Goal: Find specific page/section: Find specific page/section

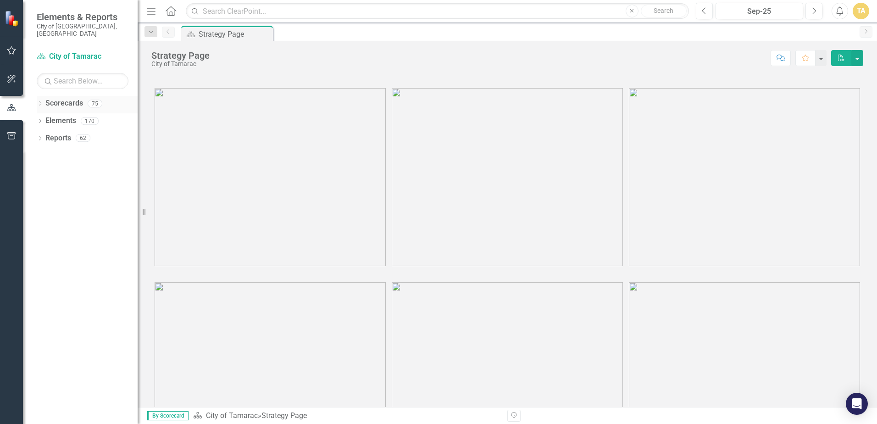
click at [39, 102] on icon "Dropdown" at bounding box center [40, 104] width 6 height 5
click at [45, 118] on icon "Dropdown" at bounding box center [44, 121] width 7 height 6
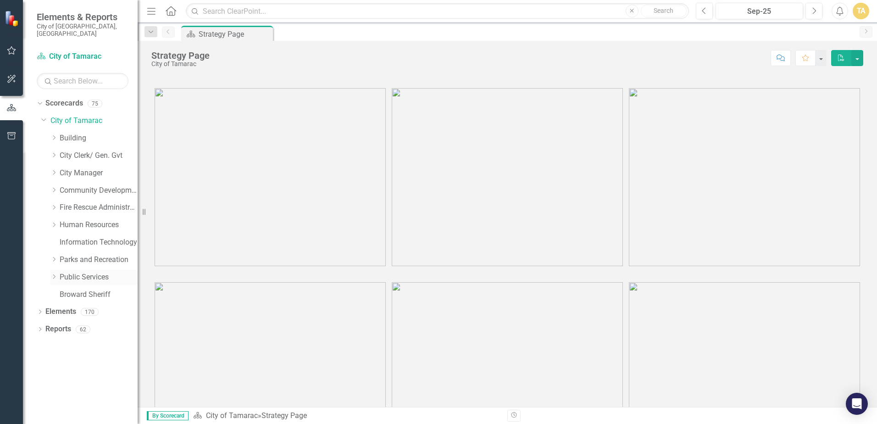
click at [53, 273] on div "Dropdown" at bounding box center [53, 277] width 7 height 8
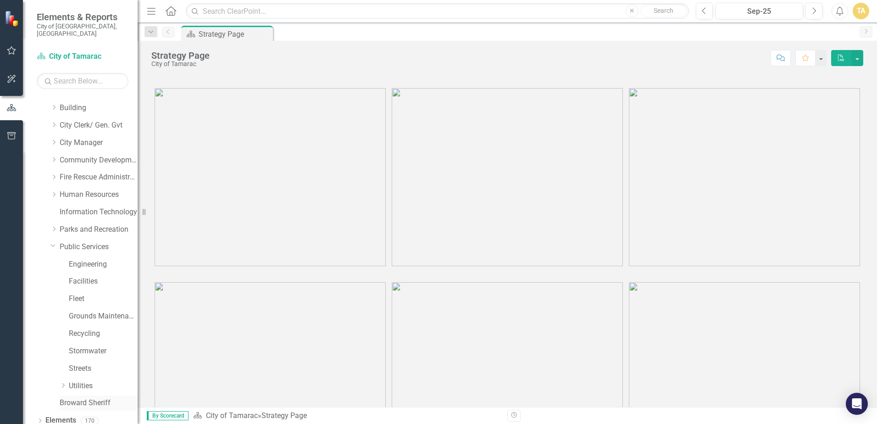
scroll to position [47, 0]
click at [64, 366] on icon "Dropdown" at bounding box center [63, 369] width 7 height 6
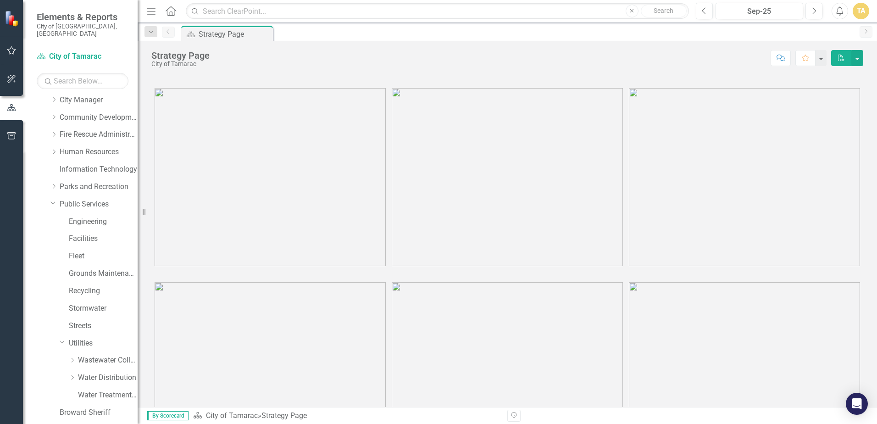
scroll to position [99, 0]
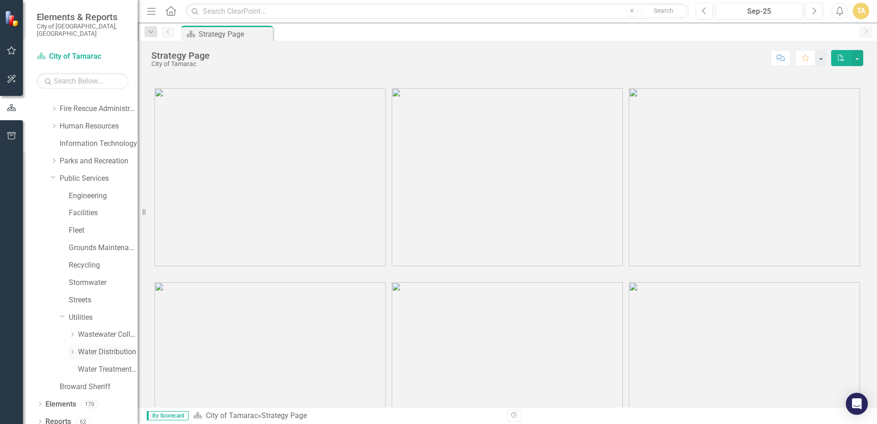
click at [73, 349] on icon "Dropdown" at bounding box center [72, 352] width 7 height 6
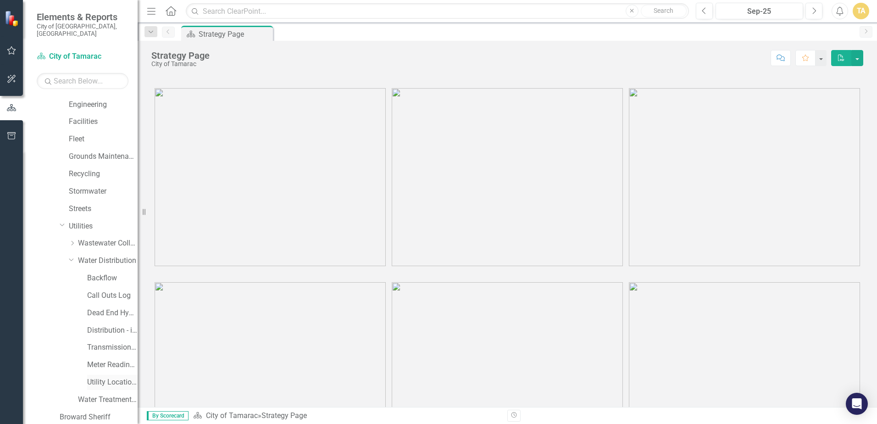
scroll to position [220, 0]
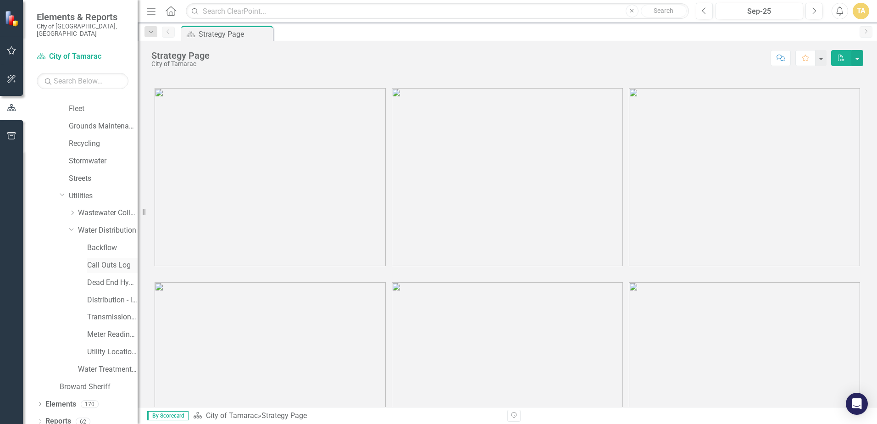
click at [103, 260] on link "Call Outs Log" at bounding box center [112, 265] width 50 height 11
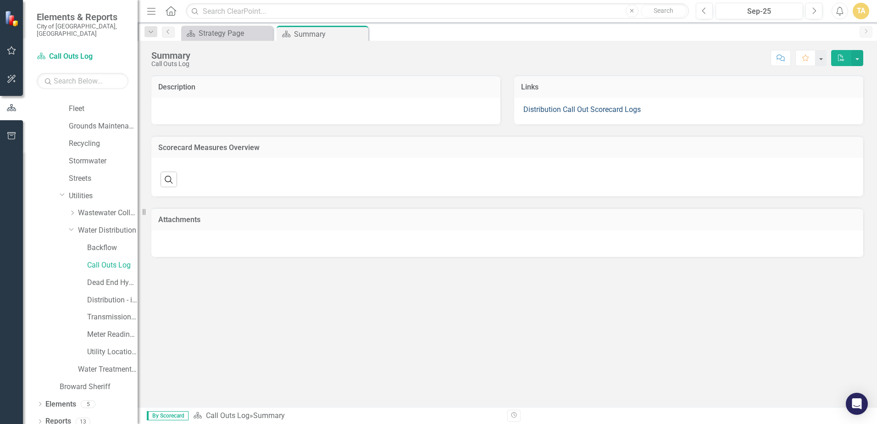
click at [533, 110] on link "Distribution Call Out Scorecard Logs" at bounding box center [581, 109] width 117 height 9
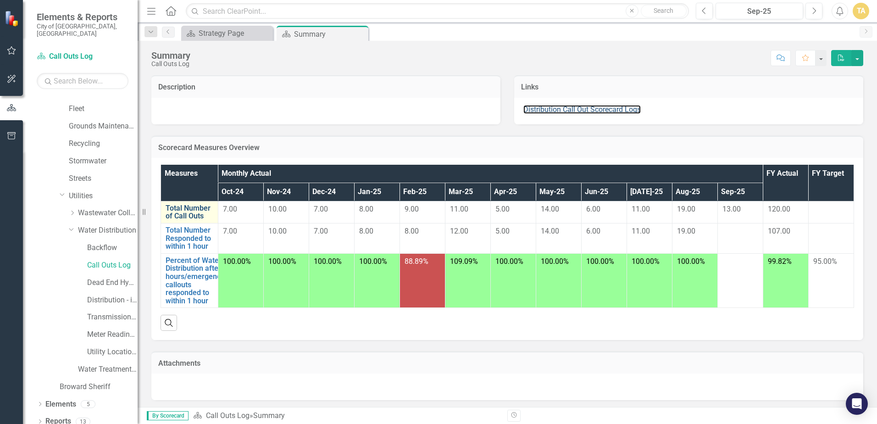
scroll to position [11, 0]
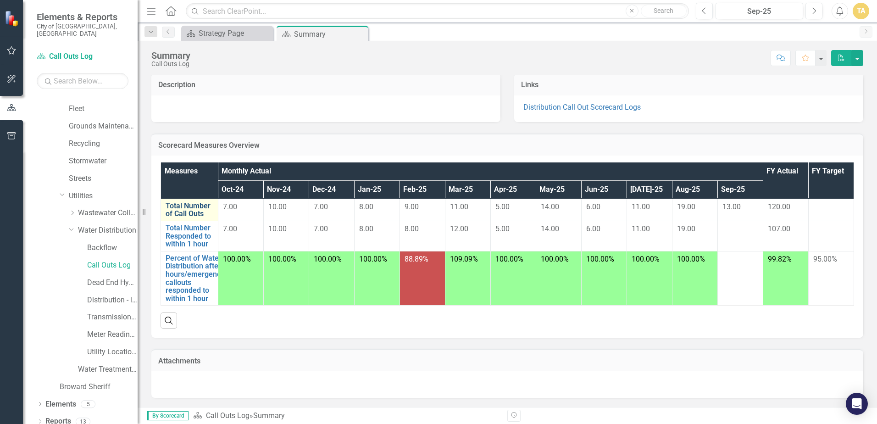
click at [190, 203] on link "Total Number of Call Outs" at bounding box center [190, 210] width 48 height 16
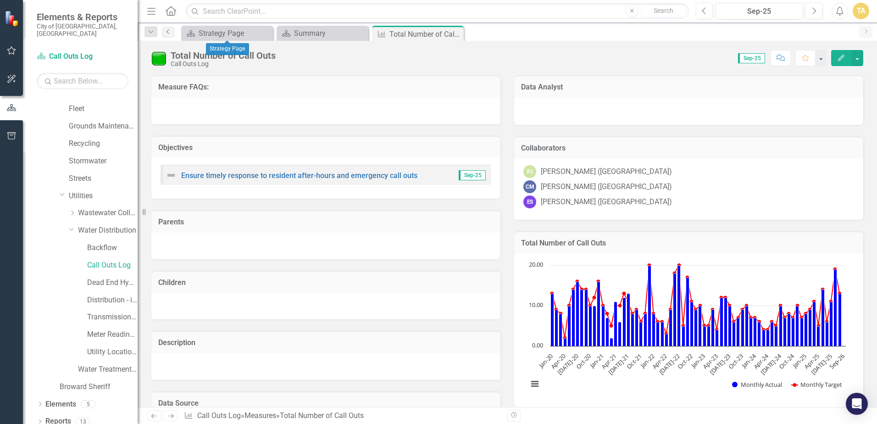
click at [168, 32] on icon "Previous" at bounding box center [168, 32] width 7 height 6
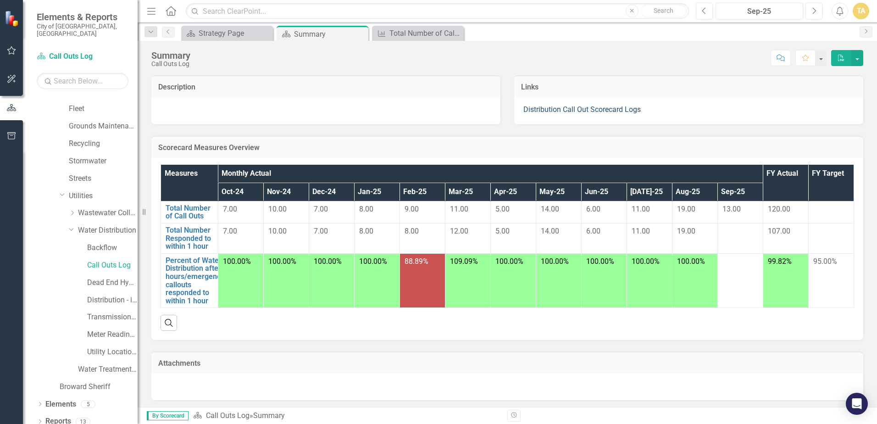
click at [548, 106] on link "Distribution Call Out Scorecard Logs" at bounding box center [581, 109] width 117 height 9
click at [548, 108] on link "Distribution Call Out Scorecard Logs" at bounding box center [581, 109] width 117 height 9
click at [547, 109] on link "Distribution Call Out Scorecard Logs" at bounding box center [581, 109] width 117 height 9
click at [559, 108] on link "Distribution Call Out Scorecard Logs" at bounding box center [581, 109] width 117 height 9
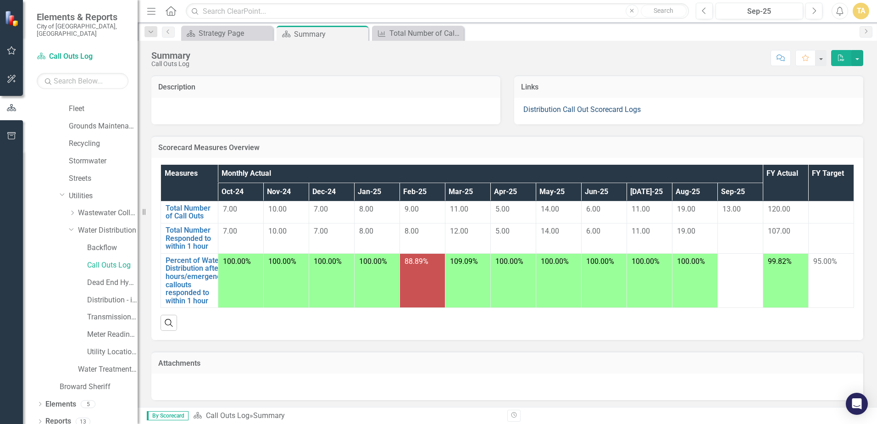
click at [559, 108] on link "Distribution Call Out Scorecard Logs" at bounding box center [581, 109] width 117 height 9
